Goal: Task Accomplishment & Management: Complete application form

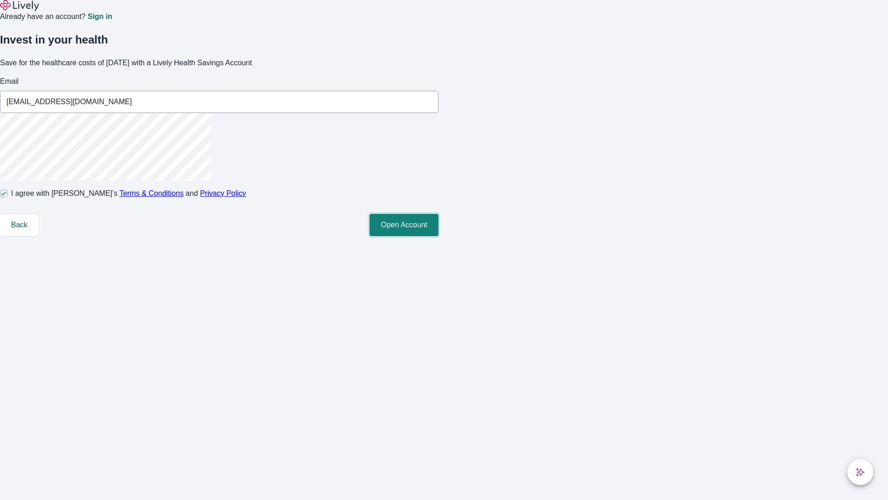
click at [439, 236] on button "Open Account" at bounding box center [404, 225] width 69 height 22
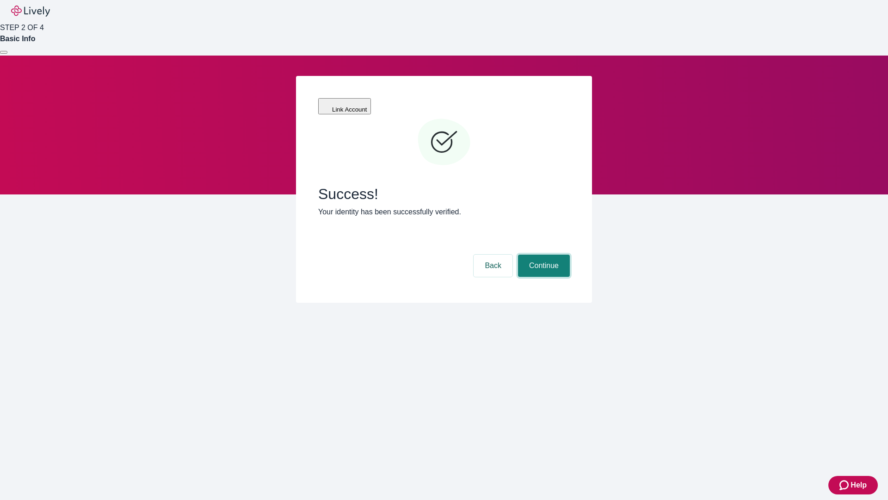
click at [543, 254] on button "Continue" at bounding box center [544, 265] width 52 height 22
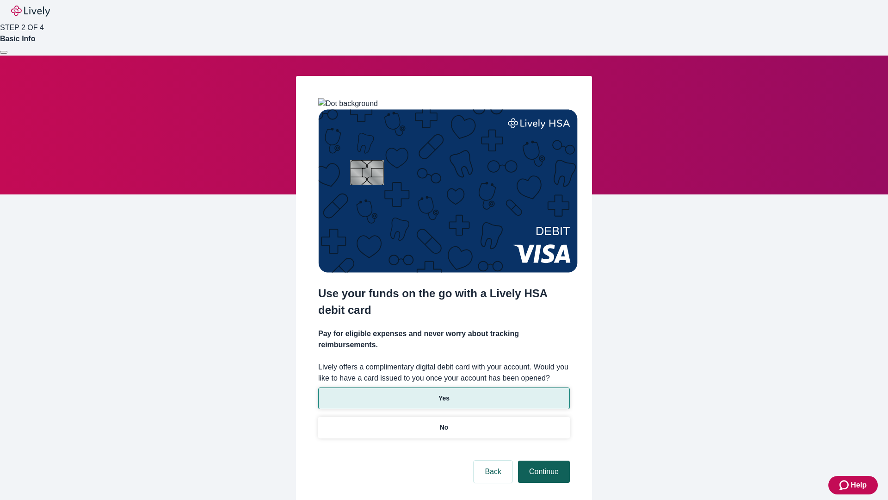
click at [444, 393] on p "Yes" at bounding box center [444, 398] width 11 height 10
click at [543, 460] on button "Continue" at bounding box center [544, 471] width 52 height 22
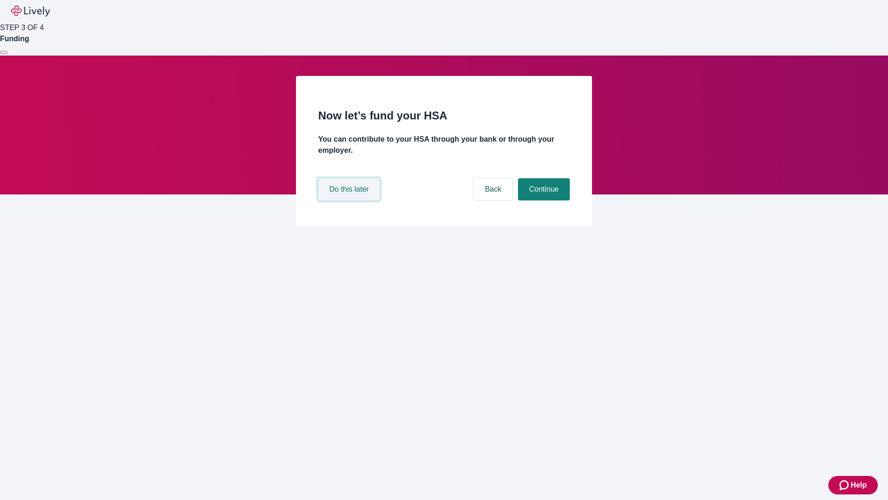
click at [350, 200] on button "Do this later" at bounding box center [349, 189] width 62 height 22
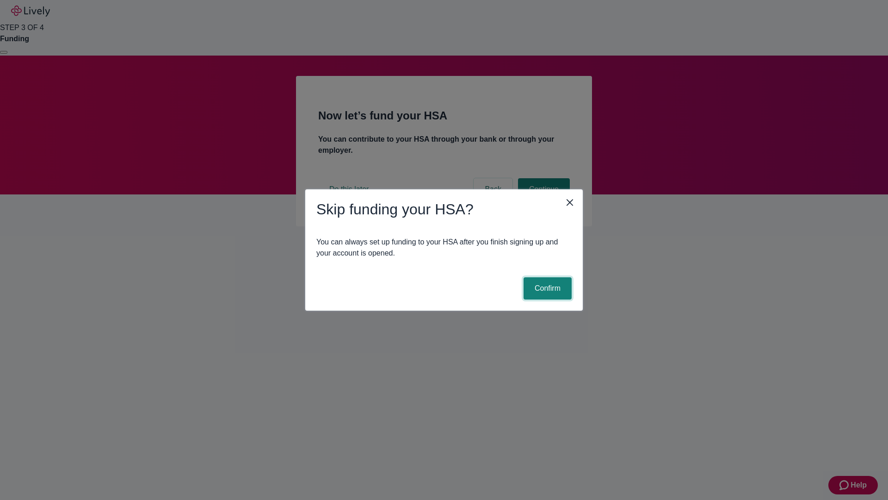
click at [546, 288] on button "Confirm" at bounding box center [548, 288] width 48 height 22
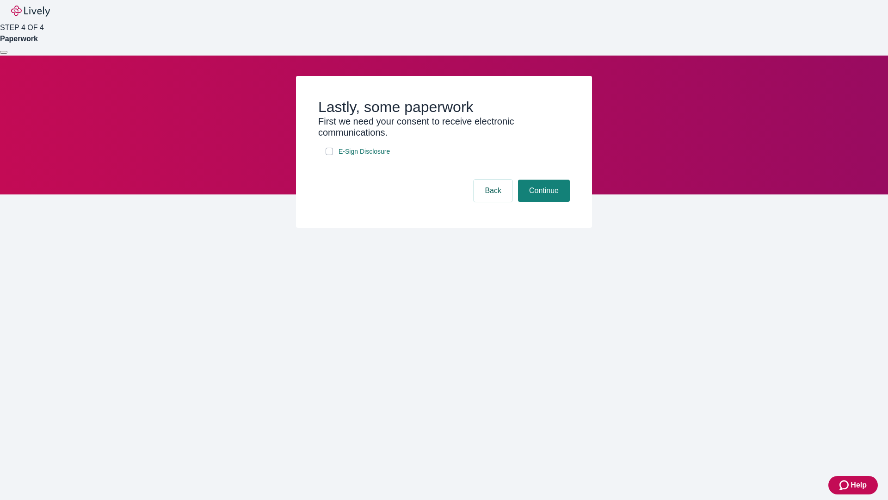
click at [329, 155] on input "E-Sign Disclosure" at bounding box center [329, 151] width 7 height 7
checkbox input "true"
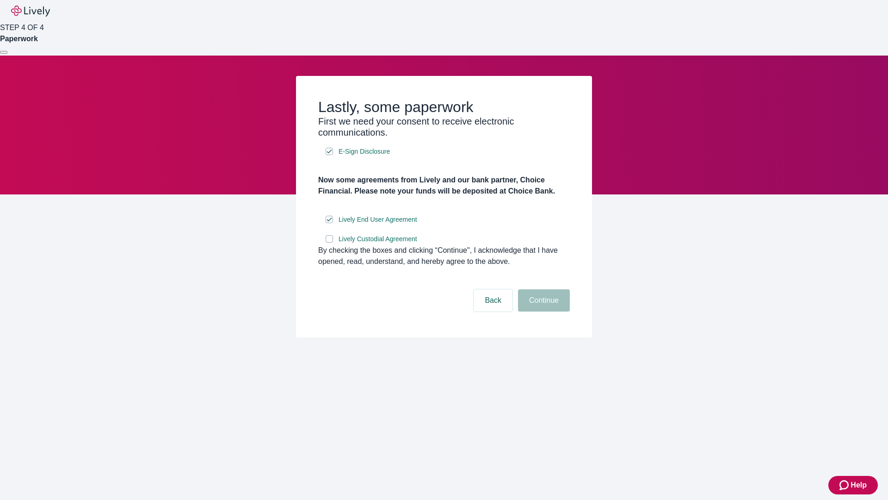
click at [329, 242] on input "Lively Custodial Agreement" at bounding box center [329, 238] width 7 height 7
checkbox input "true"
click at [543, 311] on button "Continue" at bounding box center [544, 300] width 52 height 22
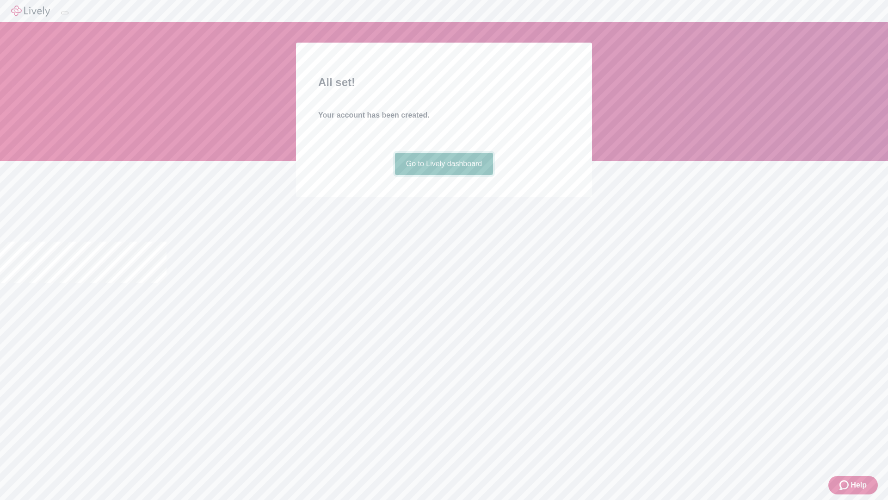
click at [444, 175] on link "Go to Lively dashboard" at bounding box center [444, 164] width 99 height 22
